Goal: Information Seeking & Learning: Learn about a topic

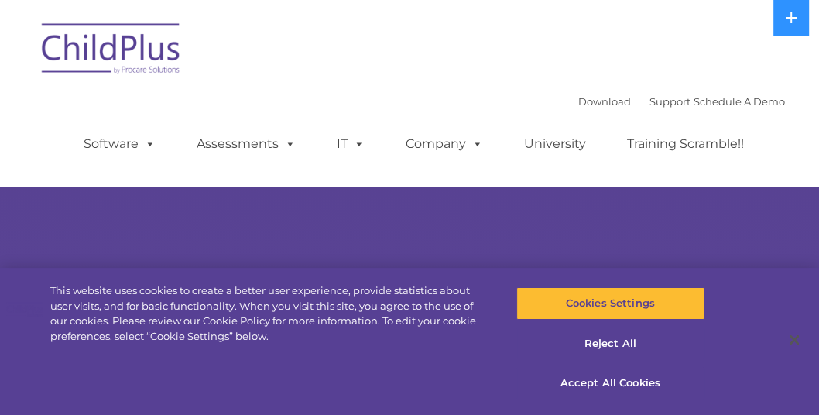
select select "MEDIUM"
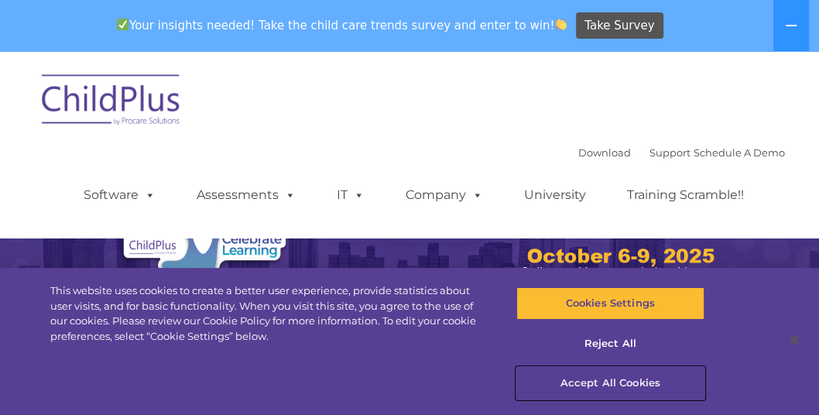
click at [629, 389] on button "Accept All Cookies" at bounding box center [610, 383] width 188 height 32
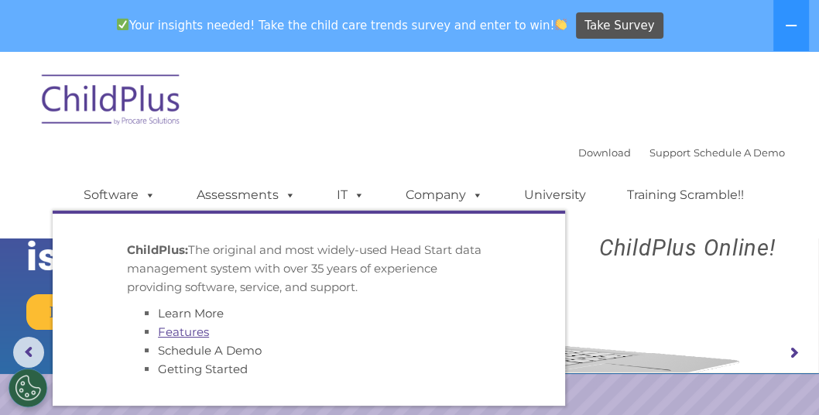
click at [197, 332] on link "Features" at bounding box center [183, 331] width 51 height 15
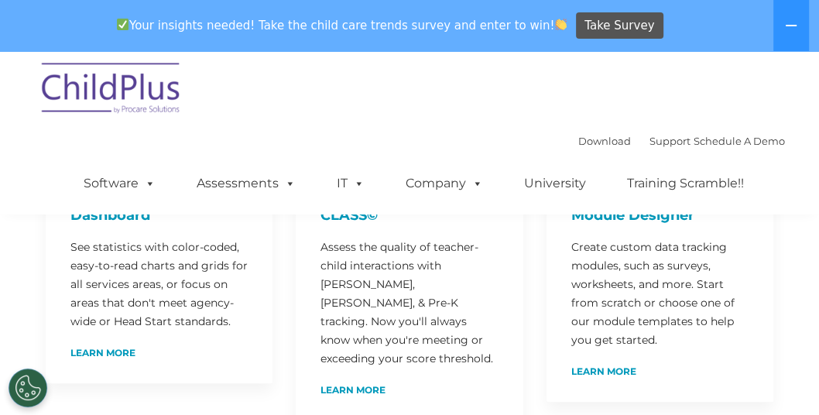
scroll to position [350, 0]
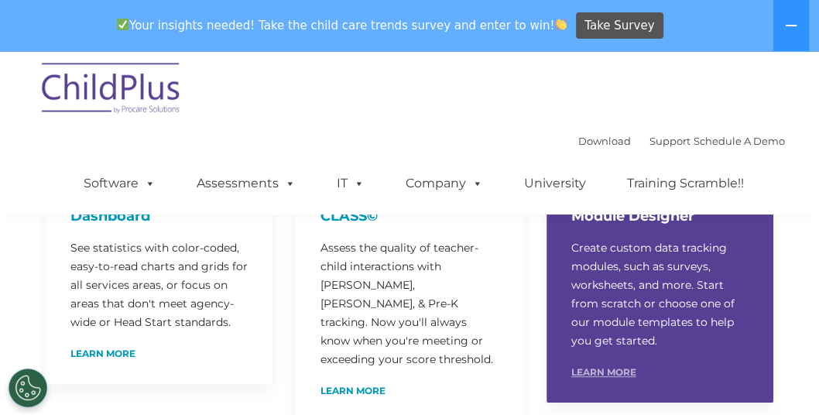
click at [610, 367] on link "Learn More" at bounding box center [603, 371] width 65 height 9
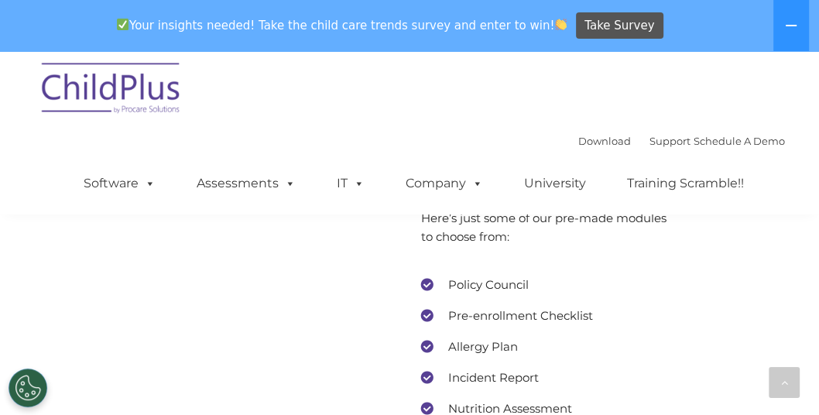
scroll to position [7137, 0]
